Goal: Check status

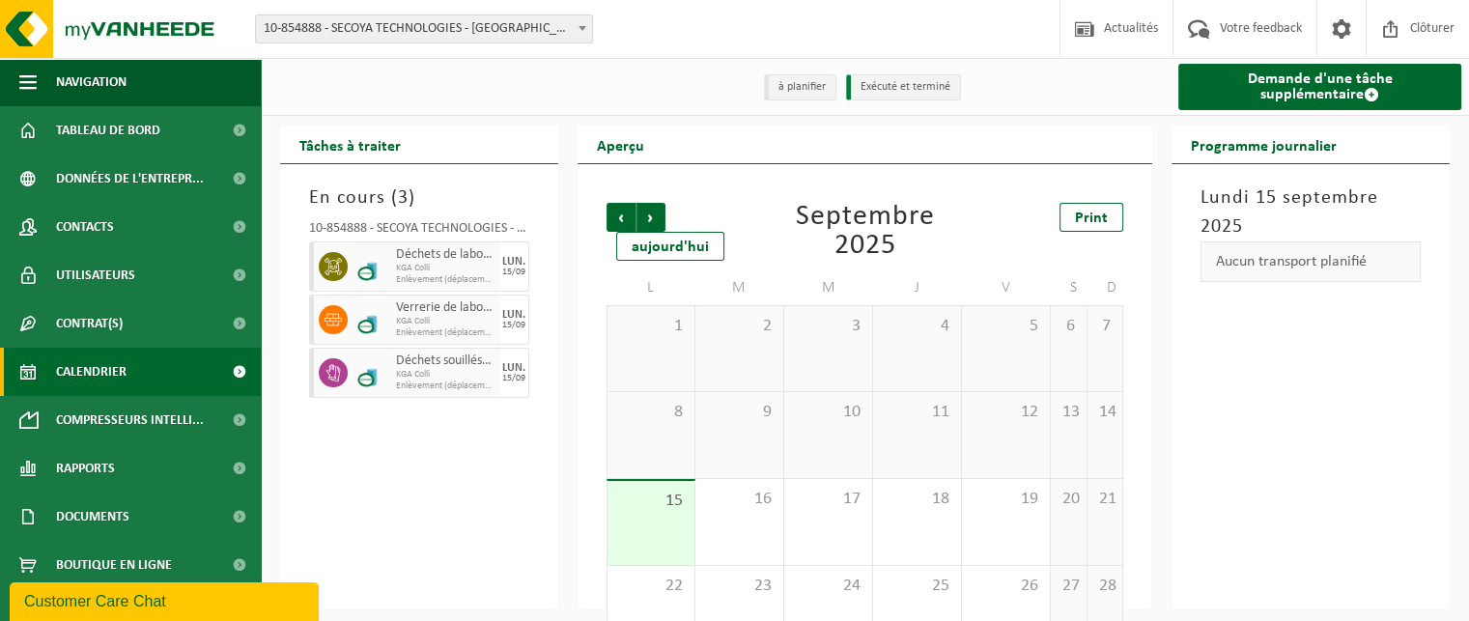
scroll to position [139, 0]
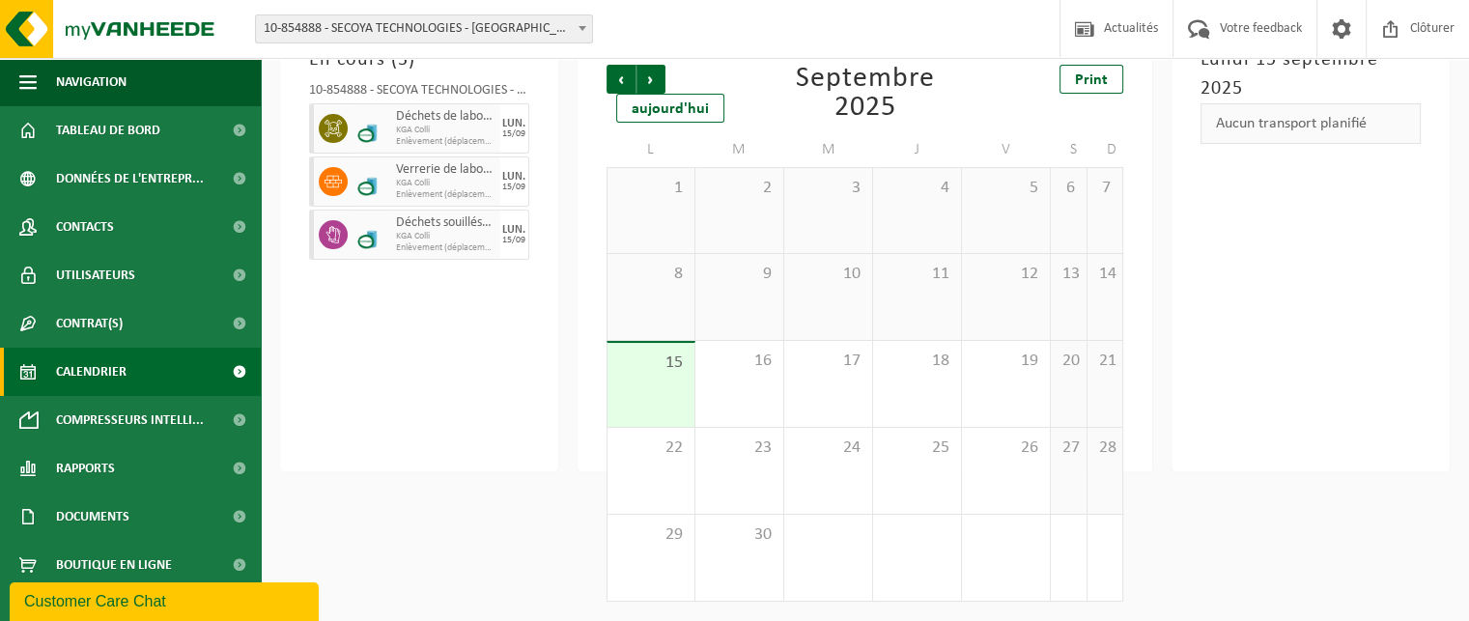
click at [458, 459] on div "En cours ( 3 ) 10-854888 - SECOYA TECHNOLOGIES - [GEOGRAPHIC_DATA] Déchets de l…" at bounding box center [419, 248] width 278 height 445
click at [710, 386] on div "16" at bounding box center [739, 384] width 88 height 86
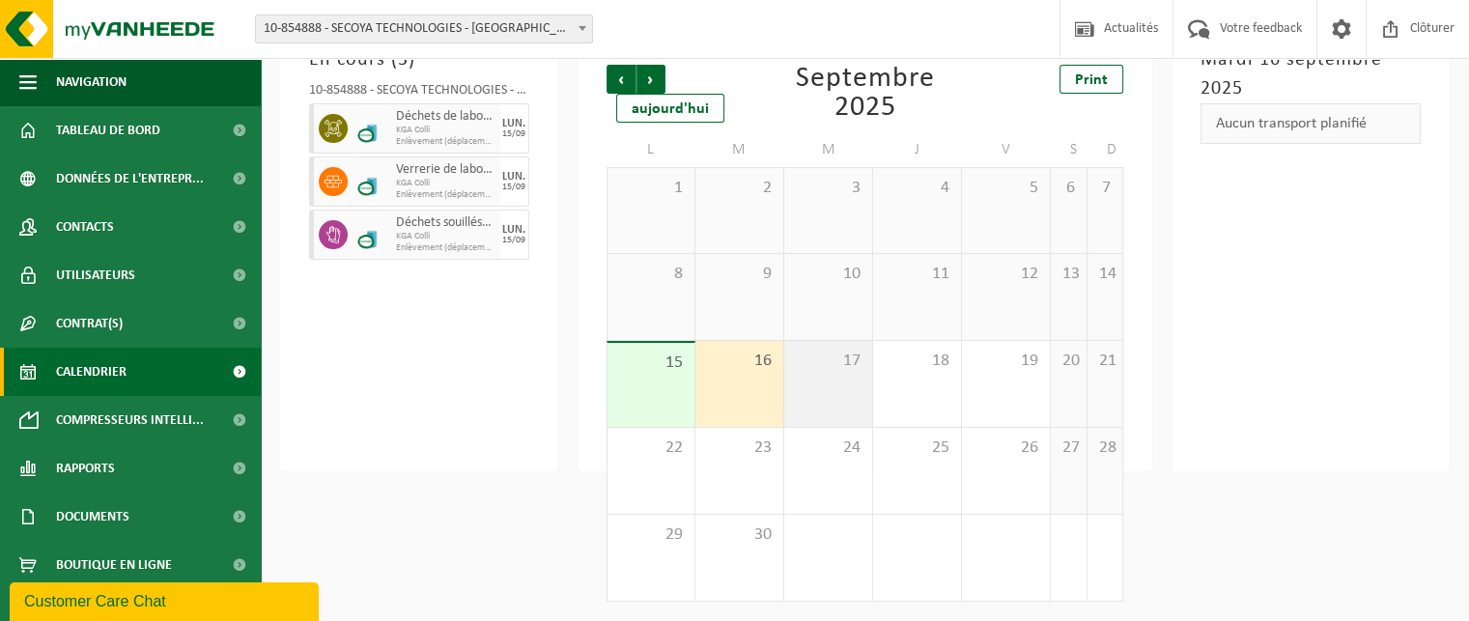
click at [854, 392] on div "17" at bounding box center [828, 384] width 88 height 86
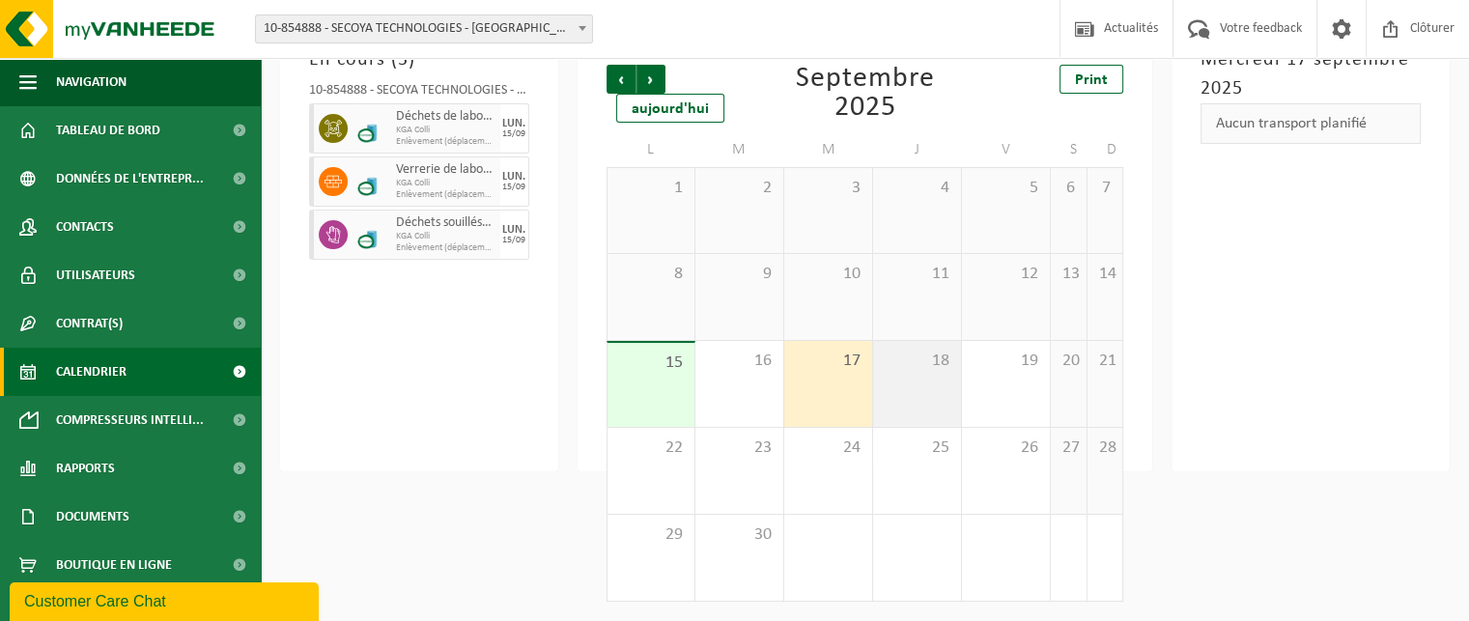
click at [941, 397] on div "18" at bounding box center [917, 384] width 88 height 86
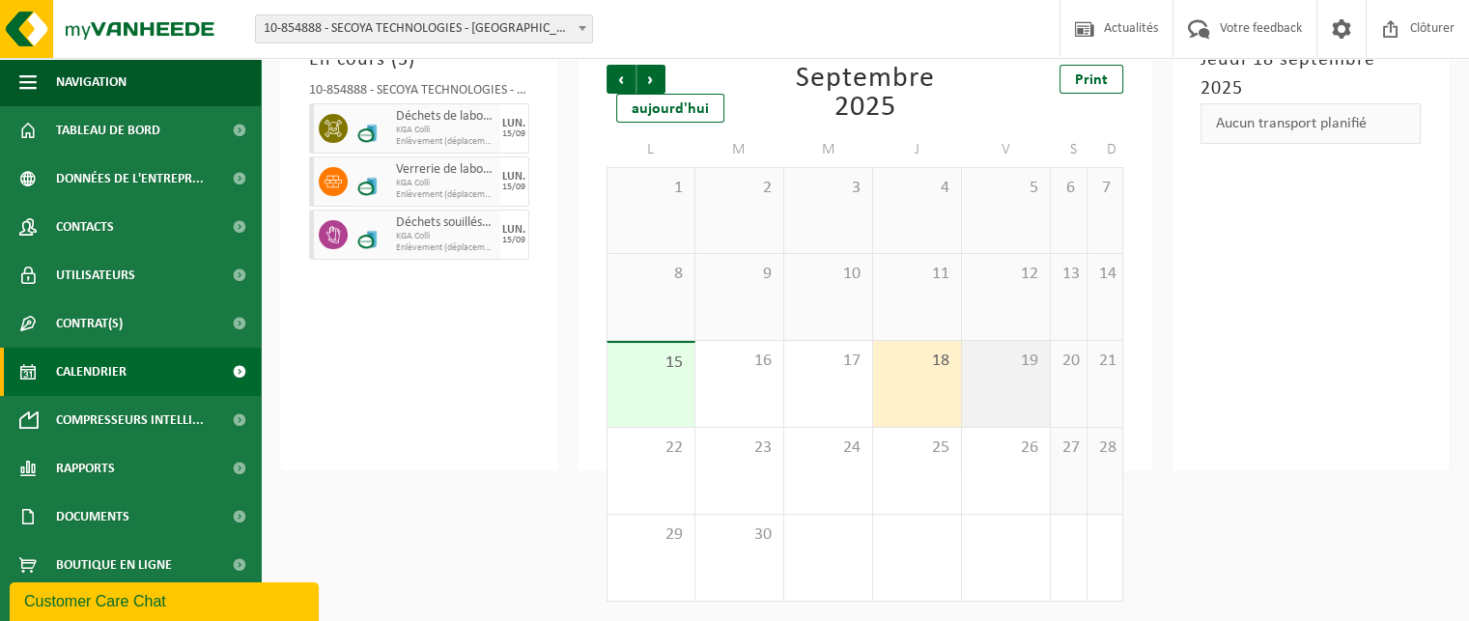
click at [1001, 403] on div "19" at bounding box center [1006, 384] width 88 height 86
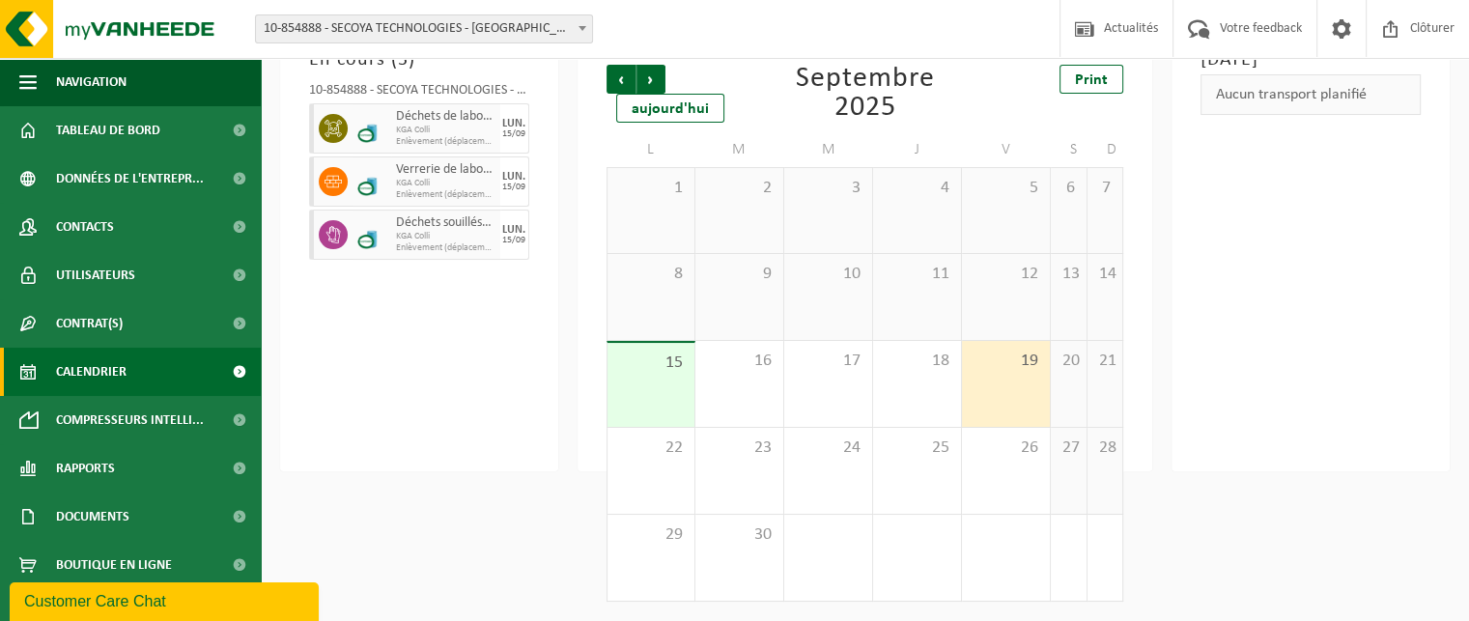
scroll to position [0, 0]
